Goal: Manage account settings

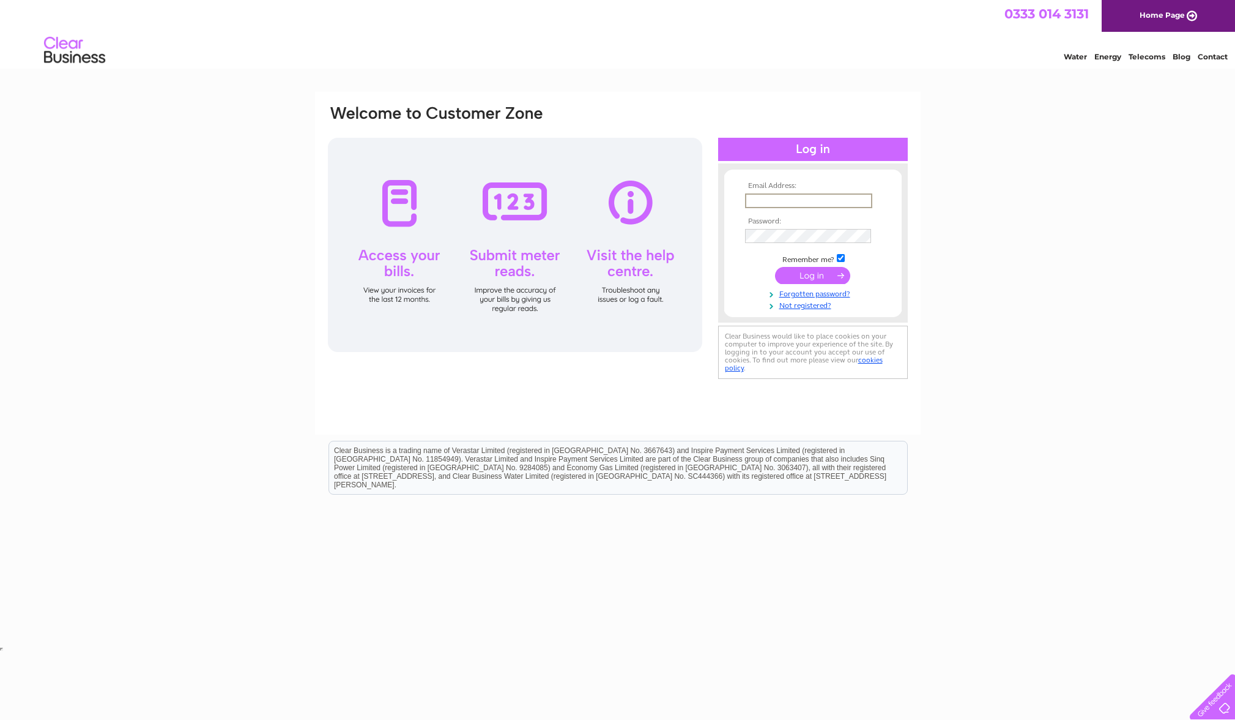
click at [798, 201] on input "text" at bounding box center [808, 200] width 127 height 15
click at [862, 203] on input "text" at bounding box center [808, 200] width 127 height 15
click at [793, 200] on input "text" at bounding box center [808, 200] width 127 height 15
type input "[EMAIL_ADDRESS][DOMAIN_NAME]"
click at [800, 274] on input "submit" at bounding box center [812, 275] width 75 height 17
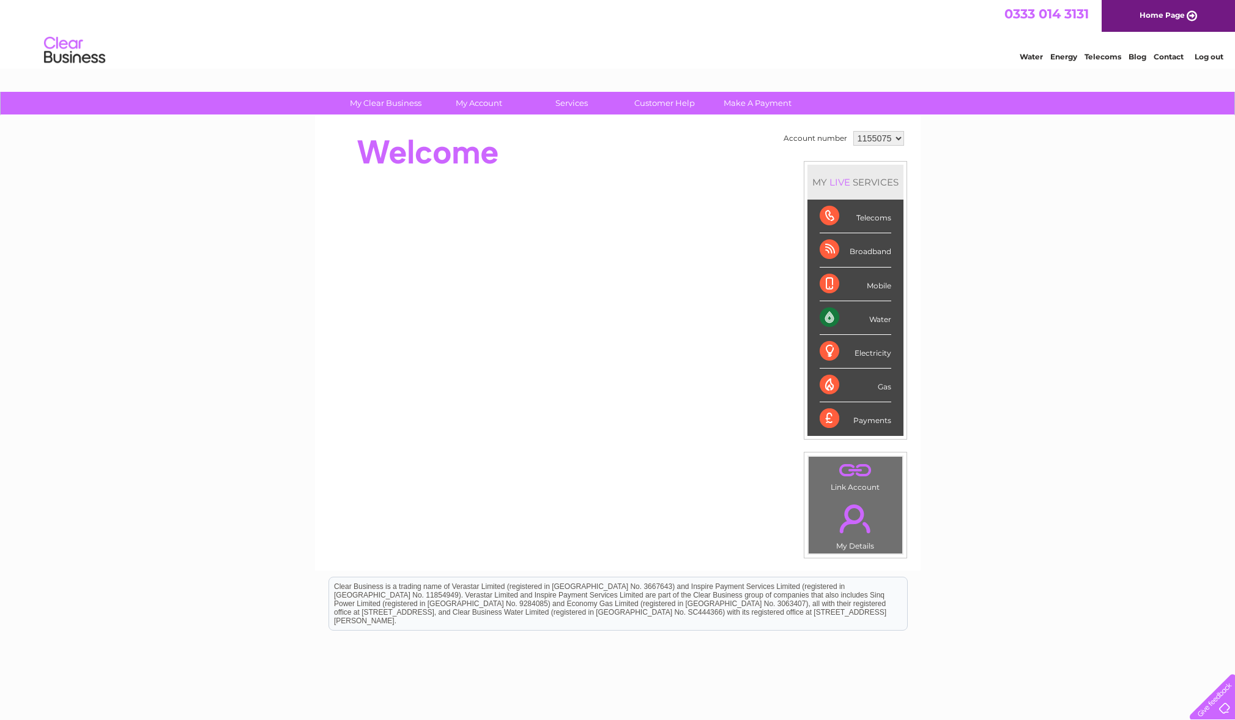
click at [855, 520] on link "." at bounding box center [855, 518] width 87 height 43
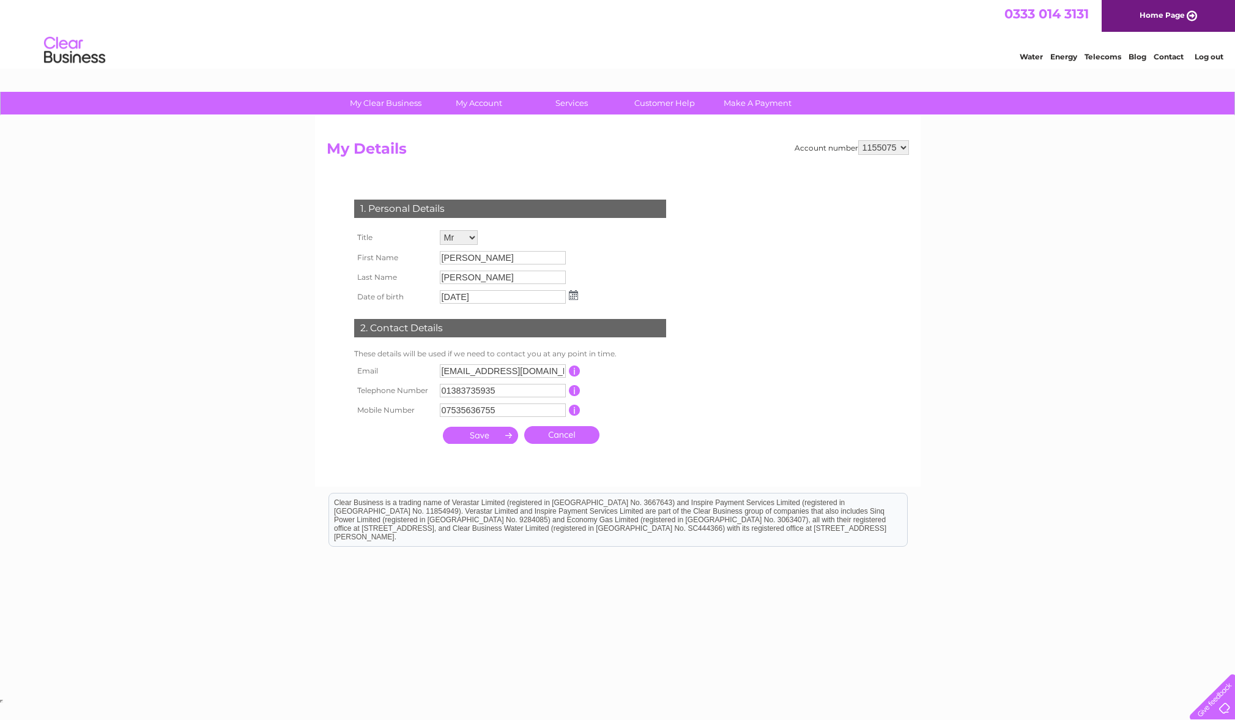
click at [1164, 58] on link "Contact" at bounding box center [1169, 56] width 30 height 9
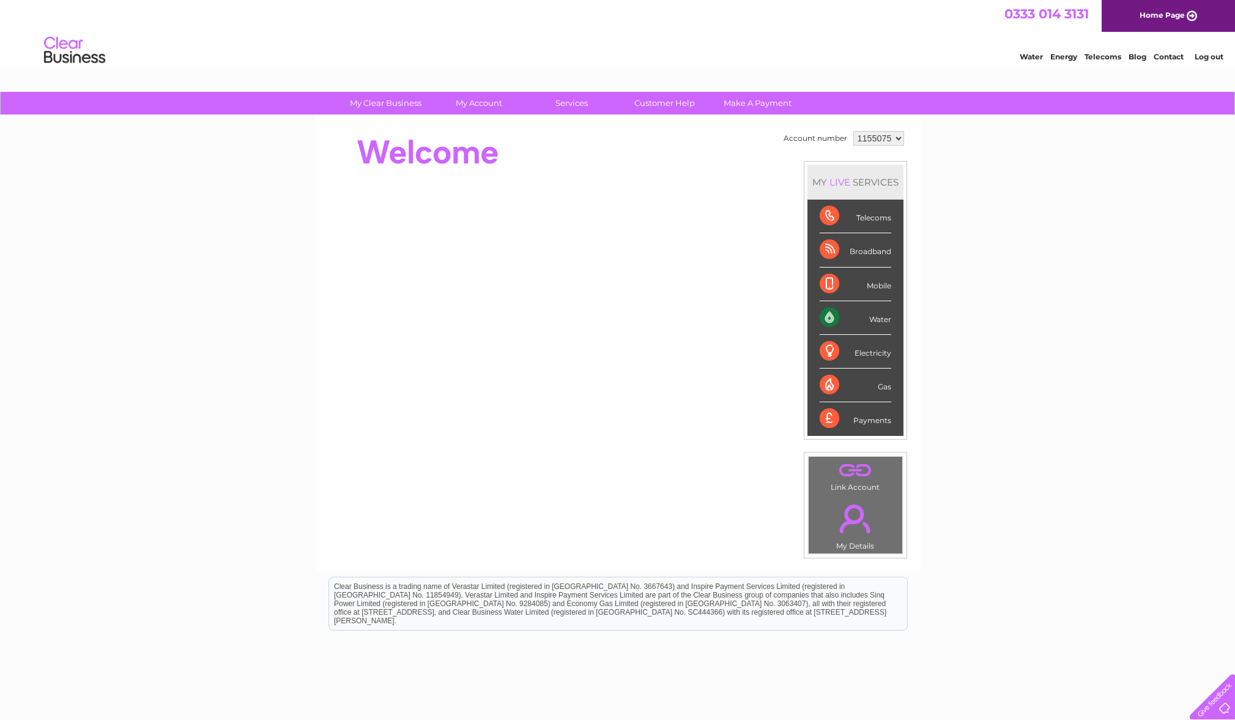
click at [1167, 58] on link "Contact" at bounding box center [1169, 56] width 30 height 9
click at [875, 318] on div "Water" at bounding box center [856, 318] width 72 height 34
click at [830, 319] on div "Water" at bounding box center [856, 318] width 72 height 34
